Goal: Find contact information: Find contact information

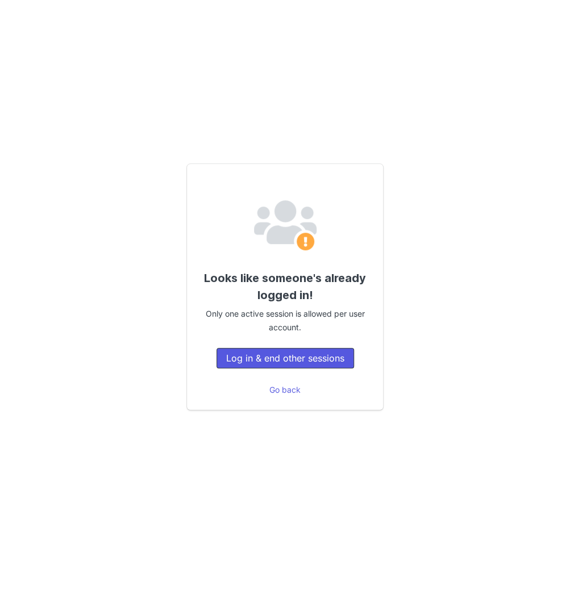
click at [278, 365] on button "Log in & end other sessions" at bounding box center [284, 358] width 137 height 20
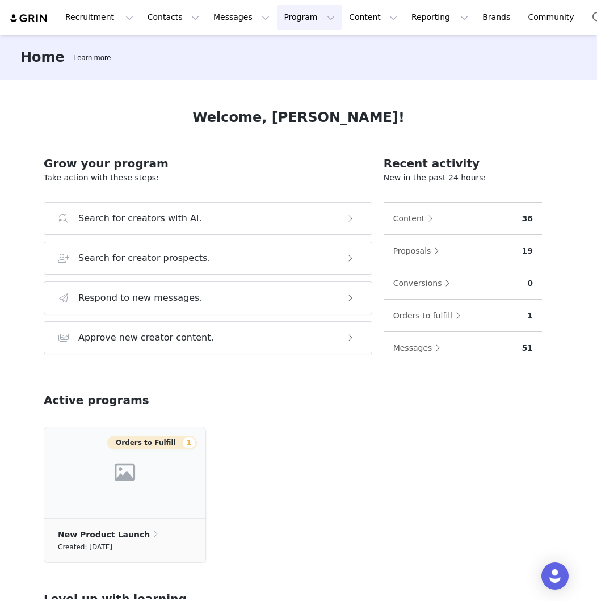
click at [282, 20] on button "Program Program" at bounding box center [309, 18] width 65 height 26
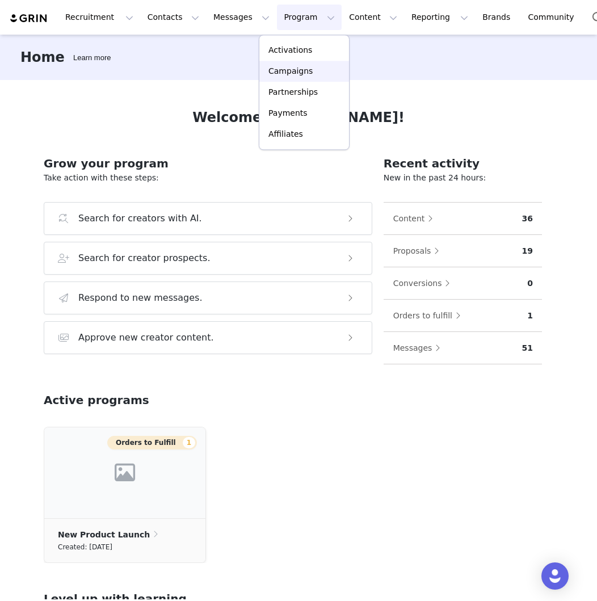
click at [286, 70] on p "Campaigns" at bounding box center [291, 71] width 44 height 12
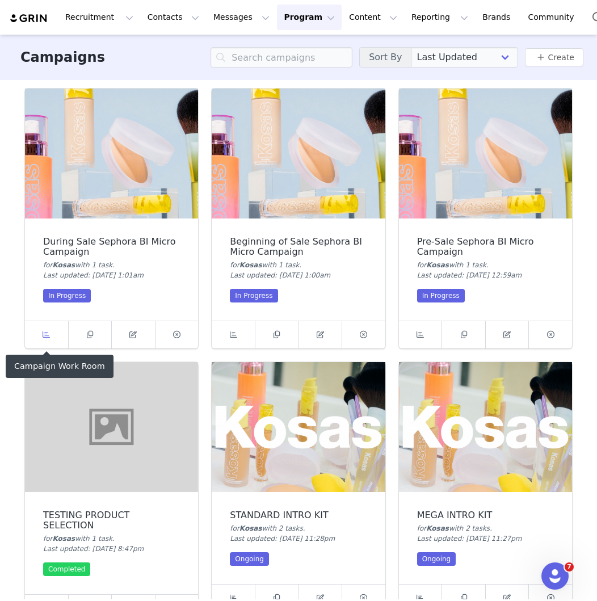
click at [45, 336] on icon at bounding box center [46, 334] width 7 height 7
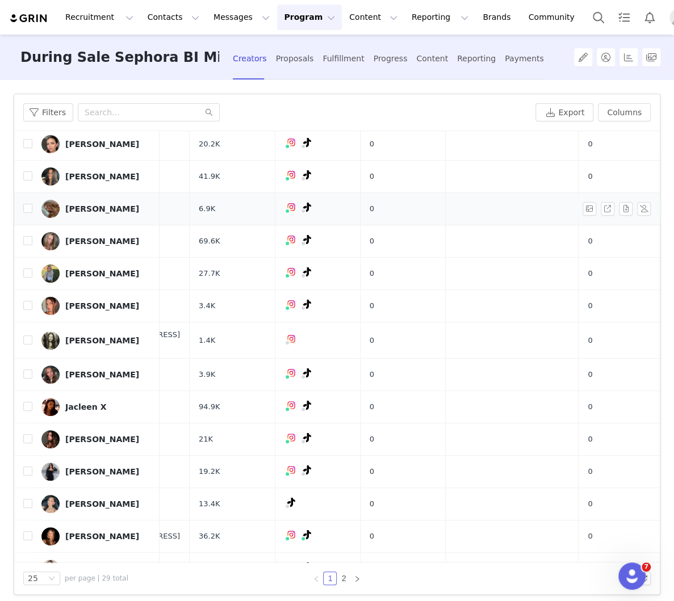
scroll to position [30, 80]
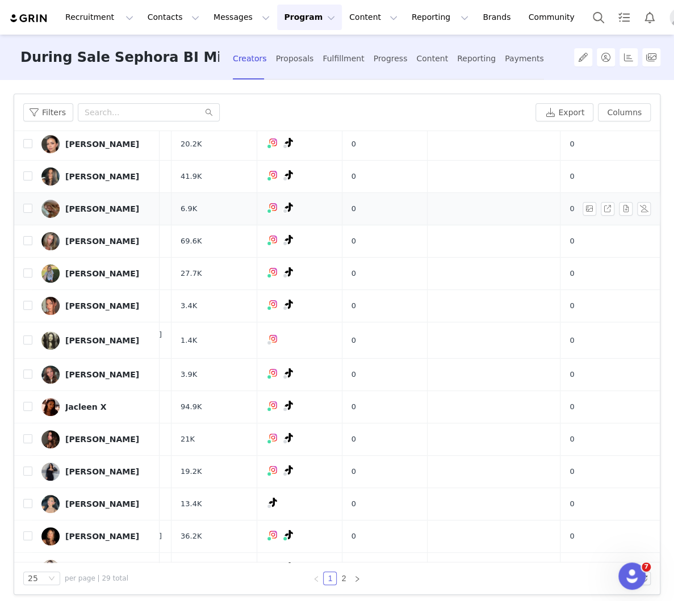
click at [87, 204] on div "[PERSON_NAME]" at bounding box center [102, 208] width 74 height 9
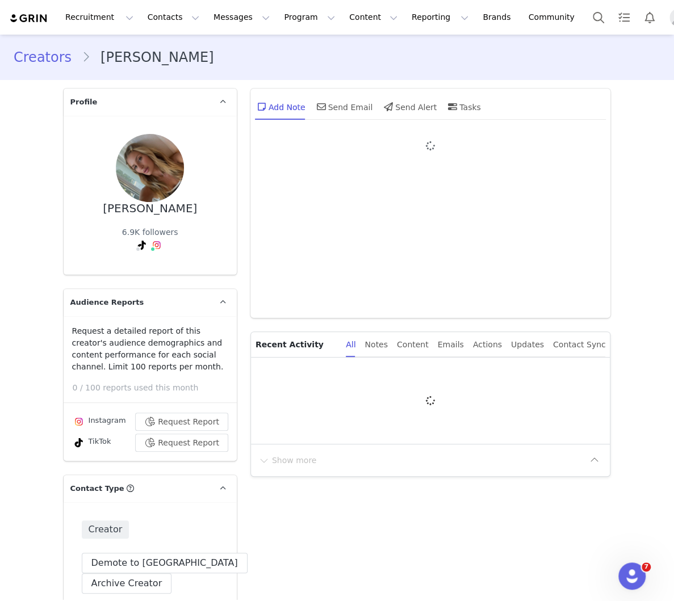
type input "+1 ([GEOGRAPHIC_DATA])"
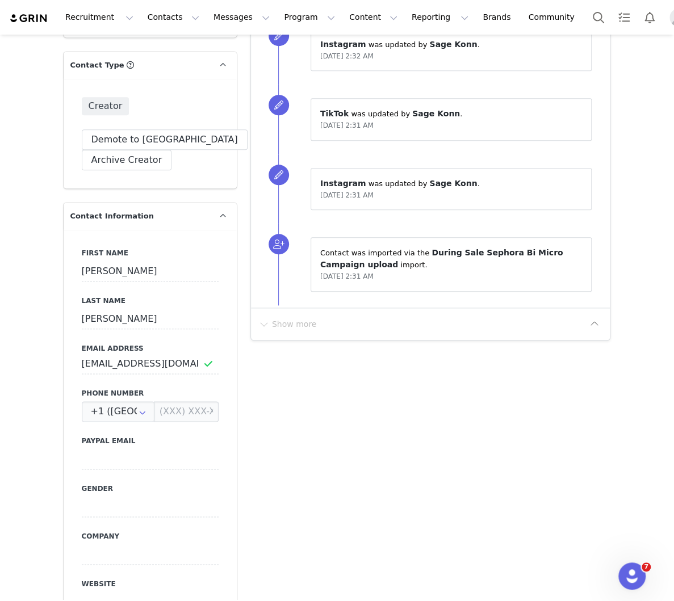
scroll to position [448, 0]
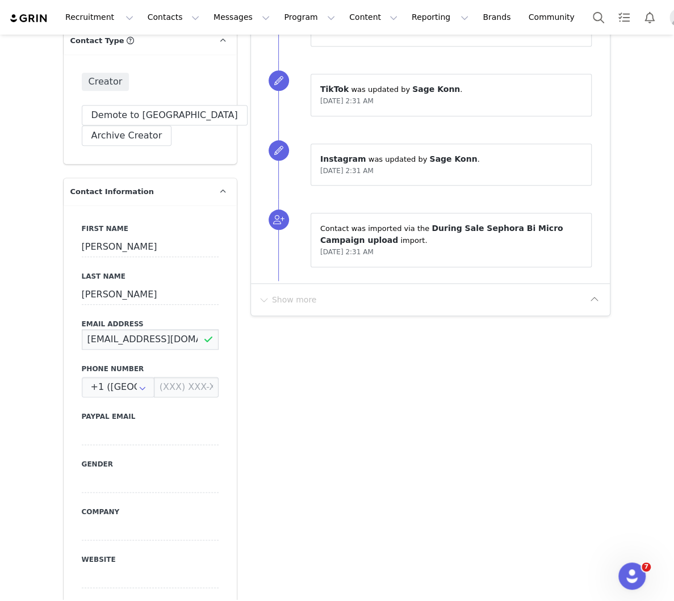
drag, startPoint x: 190, startPoint y: 339, endPoint x: 82, endPoint y: 341, distance: 107.9
click at [82, 341] on input "[EMAIL_ADDRESS][DOMAIN_NAME]" at bounding box center [150, 339] width 137 height 20
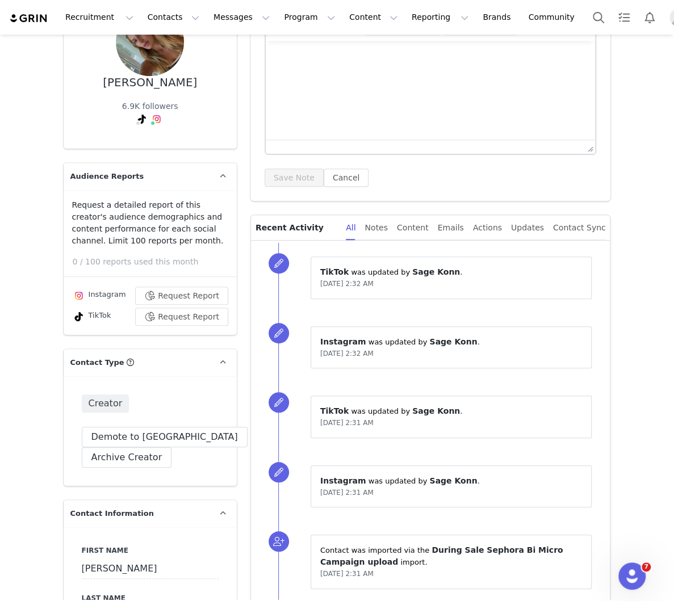
scroll to position [30, 0]
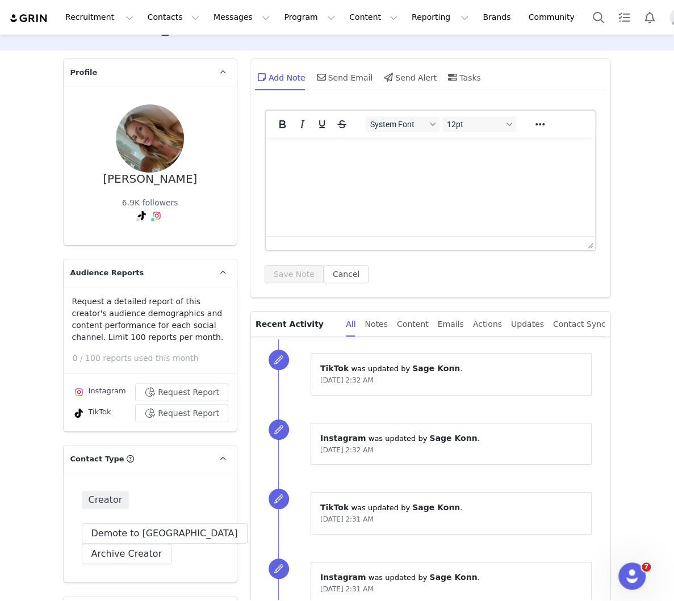
click at [78, 390] on img at bounding box center [78, 392] width 9 height 9
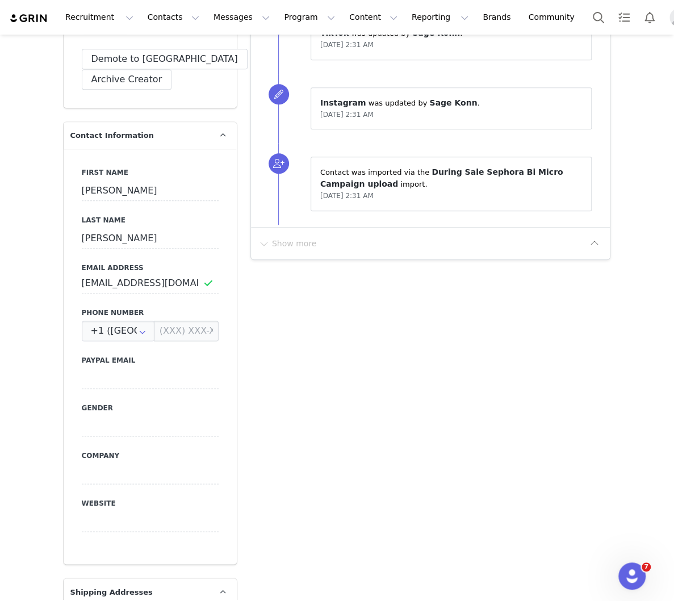
scroll to position [0, 0]
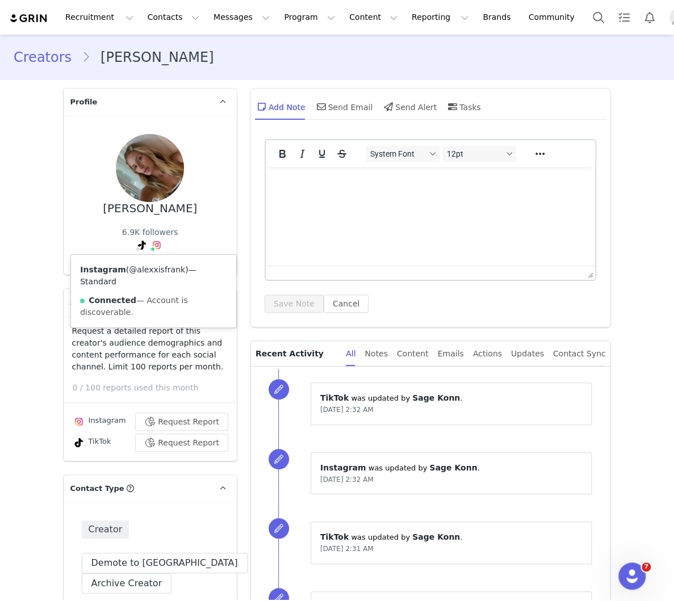
click at [151, 268] on link "@alexxisfrank" at bounding box center [157, 269] width 56 height 9
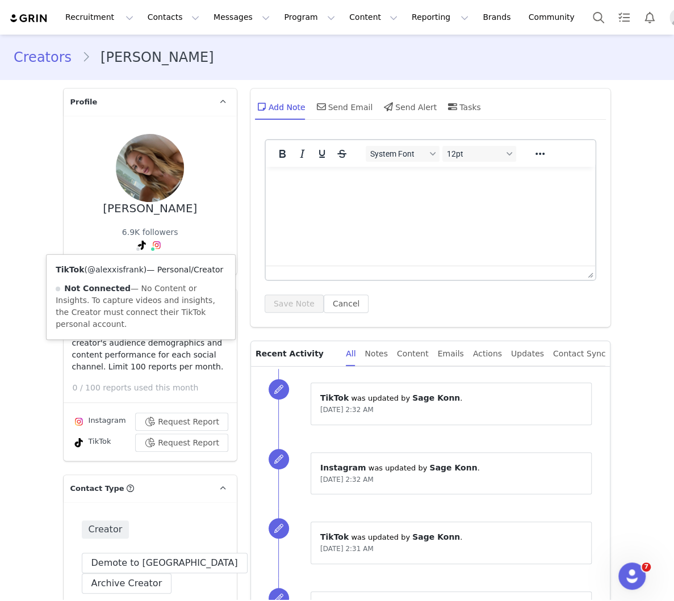
click at [129, 269] on link "@alexxisfrank" at bounding box center [115, 269] width 56 height 9
